Goal: Navigation & Orientation: Go to known website

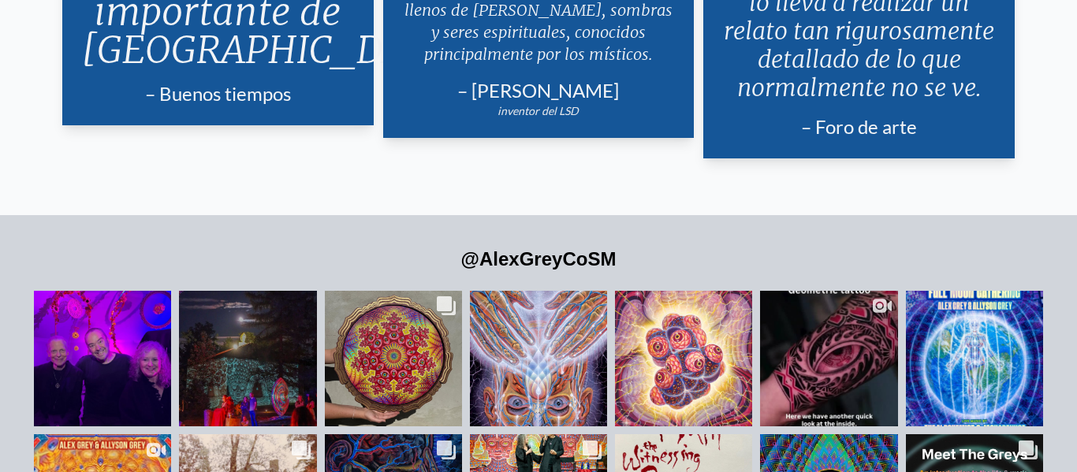
scroll to position [3075, 0]
